Goal: Transaction & Acquisition: Purchase product/service

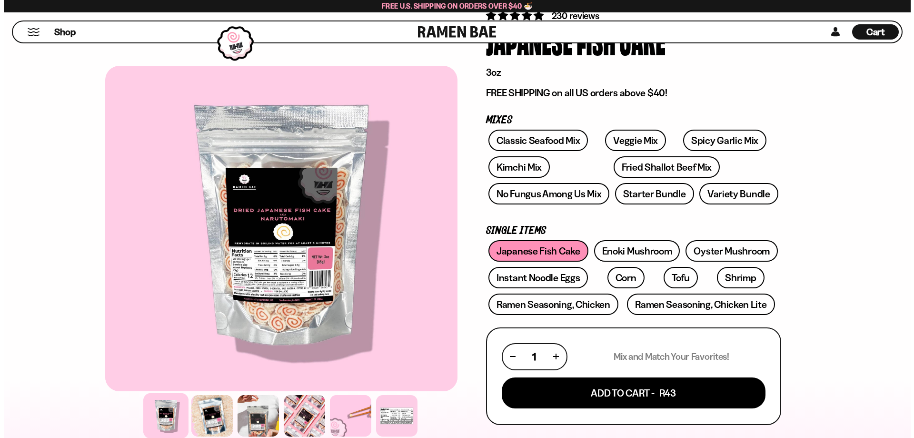
scroll to position [143, 0]
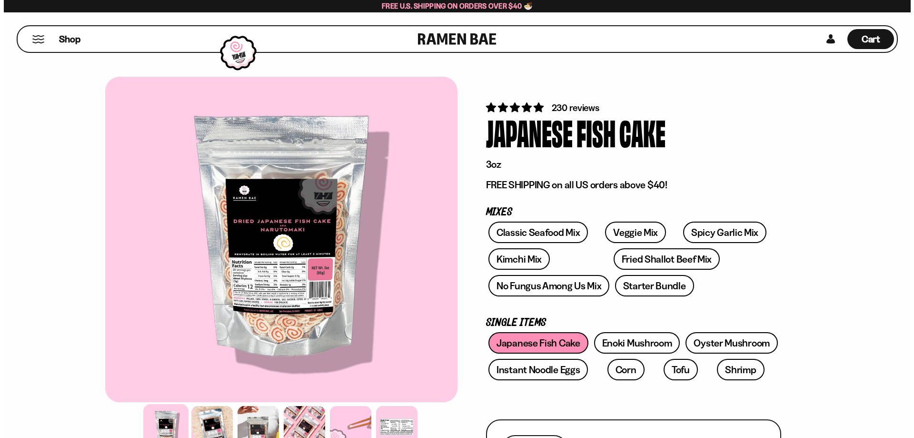
scroll to position [143, 0]
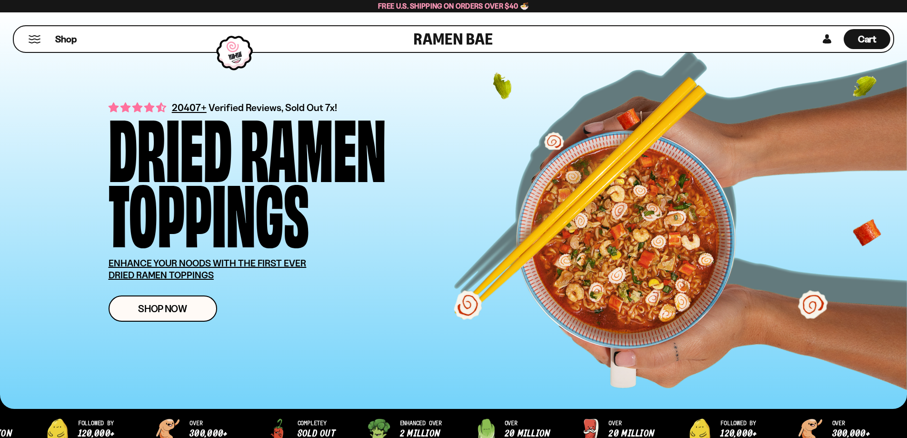
click at [164, 302] on link "Shop Now" at bounding box center [163, 308] width 109 height 26
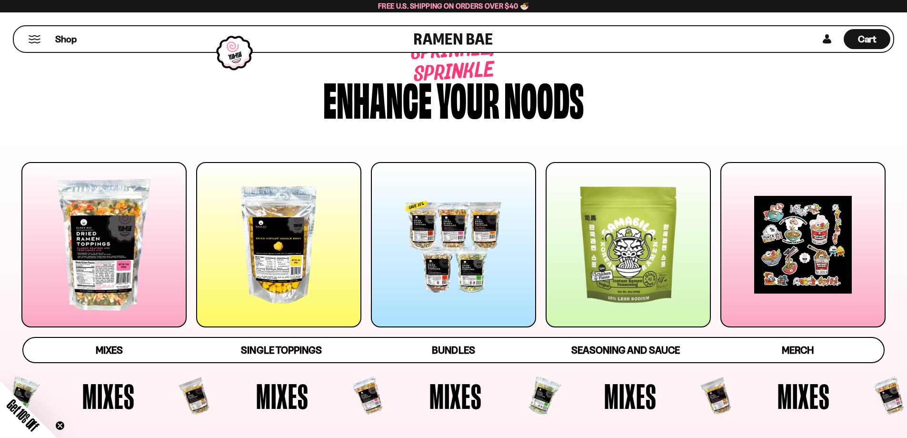
scroll to position [48, 0]
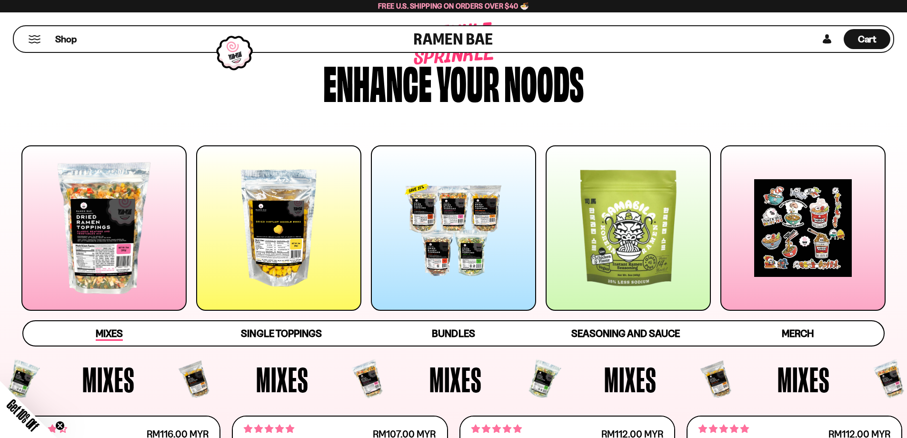
click at [122, 333] on span "Mixes" at bounding box center [109, 333] width 27 height 13
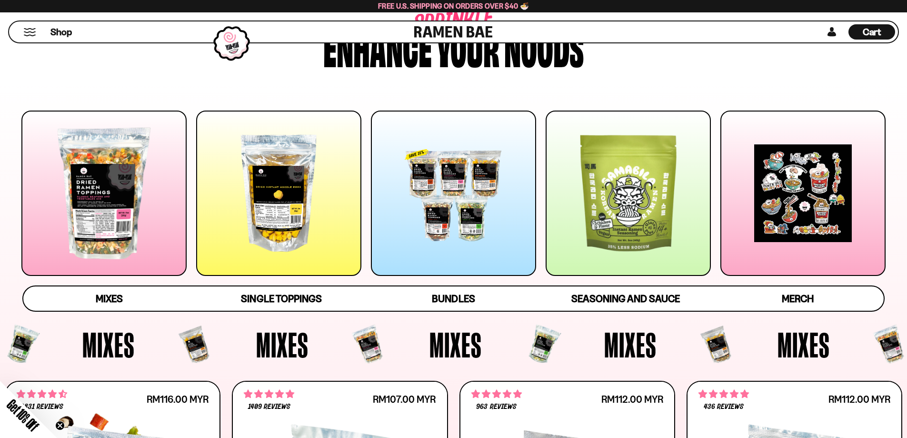
scroll to position [72, 0]
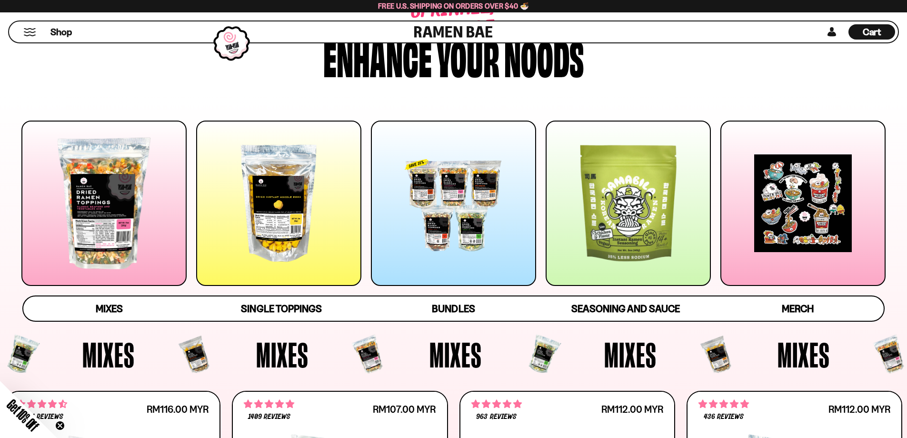
click at [121, 207] on div at bounding box center [103, 202] width 165 height 165
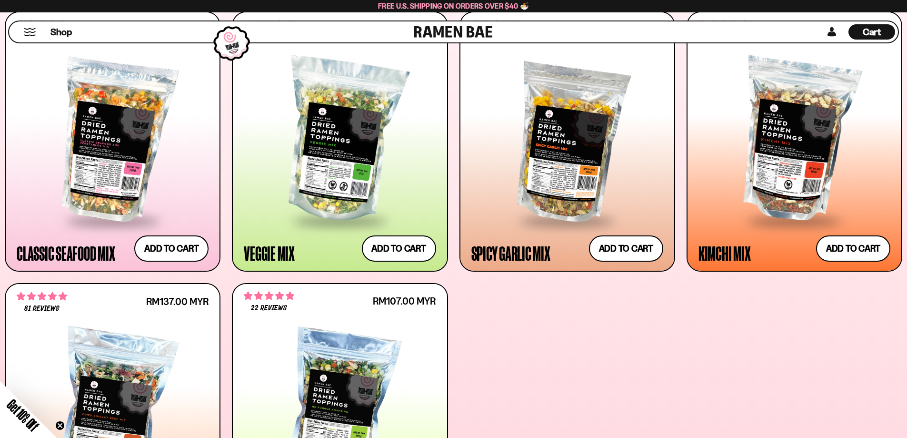
scroll to position [453, 0]
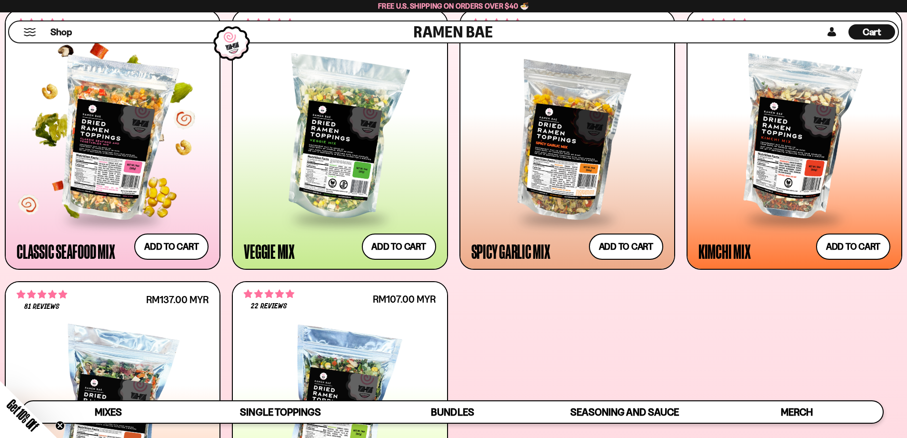
click at [123, 199] on div at bounding box center [113, 138] width 192 height 159
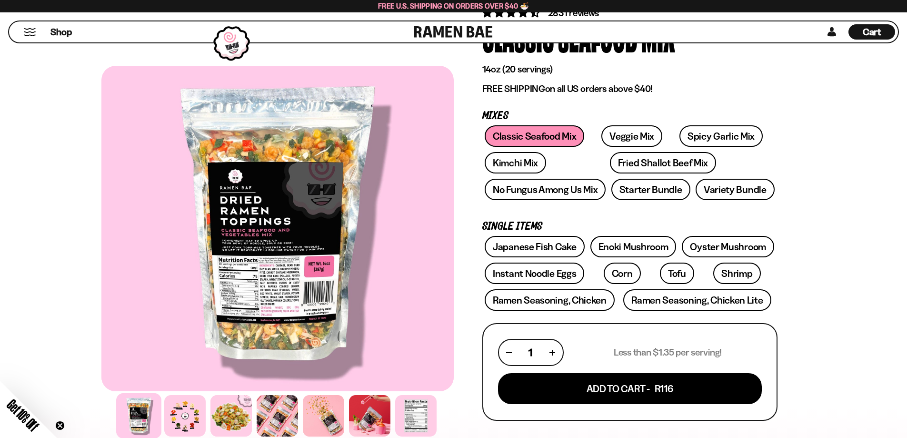
scroll to position [95, 0]
click at [668, 268] on div "Japanese Fish Cake Enoki Mushroom Oyster Mushroom Instant Noodle Eggs Corn" at bounding box center [629, 275] width 295 height 80
click at [660, 278] on link "Tofu" at bounding box center [677, 272] width 34 height 21
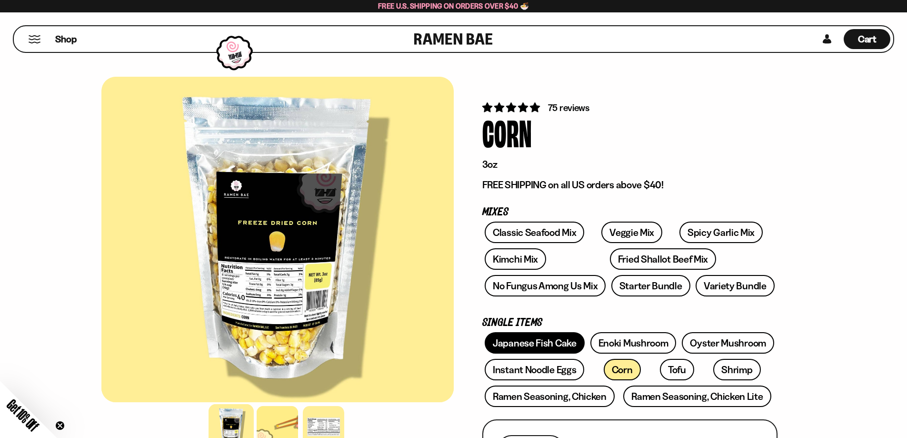
click at [551, 342] on link "Japanese Fish Cake" at bounding box center [535, 342] width 100 height 21
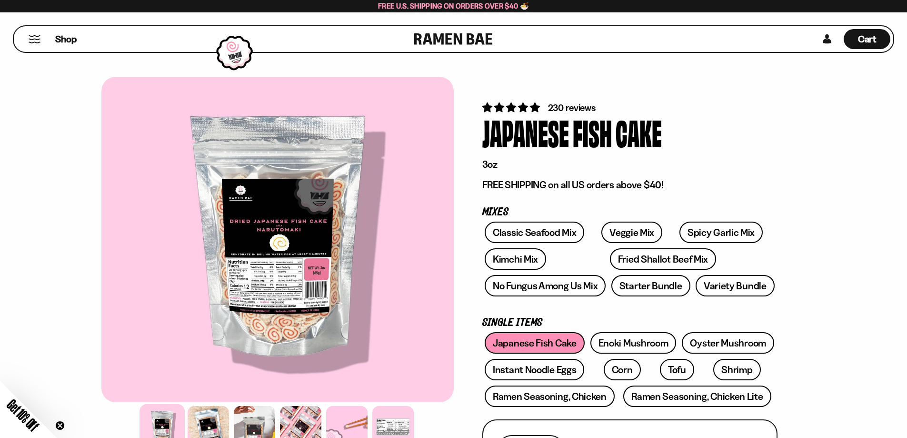
scroll to position [146, 0]
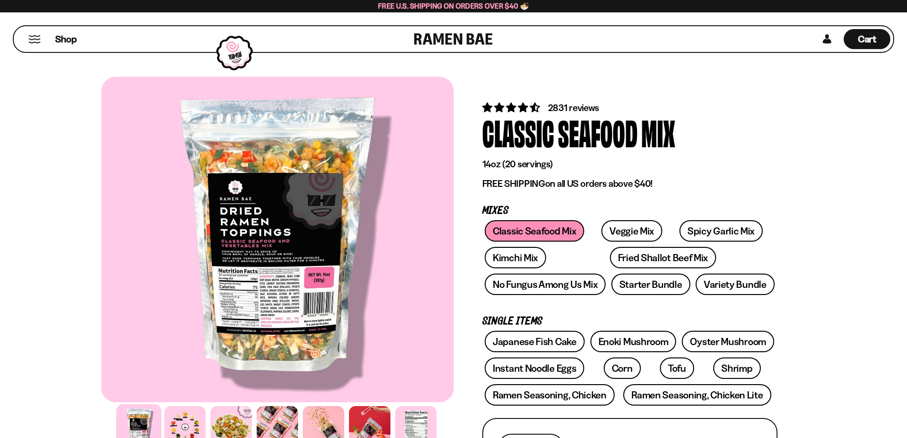
scroll to position [95, 0]
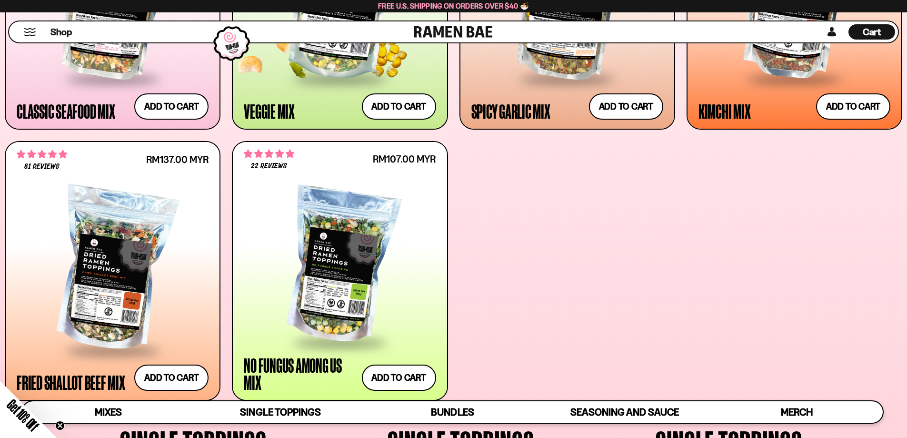
scroll to position [596, 0]
